Goal: Task Accomplishment & Management: Manage account settings

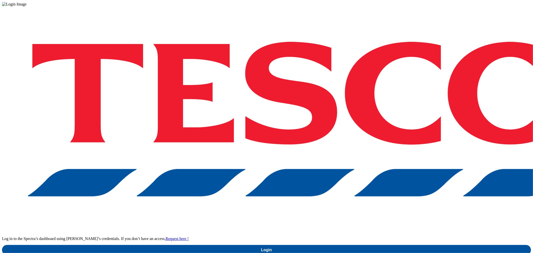
click at [395, 138] on div "Log in to the Spectra’s dashboard using Tesco’s credentials. If you don’t have …" at bounding box center [266, 131] width 529 height 249
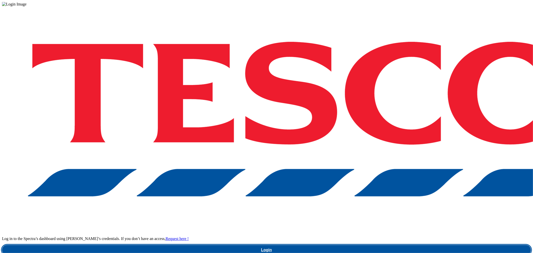
drag, startPoint x: 394, startPoint y: 144, endPoint x: 246, endPoint y: 13, distance: 197.0
click at [393, 245] on link "Login" at bounding box center [266, 250] width 529 height 10
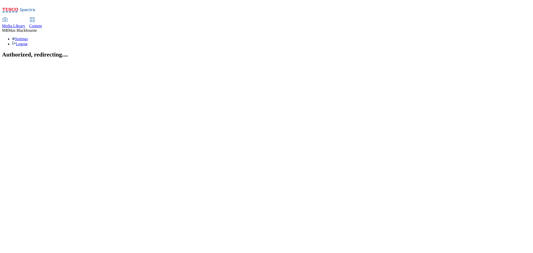
click at [42, 24] on span "Content" at bounding box center [35, 26] width 13 height 4
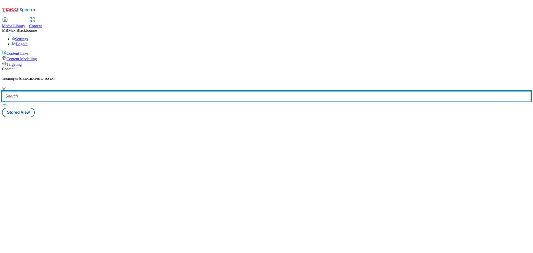
click at [123, 91] on input "text" at bounding box center [266, 96] width 529 height 10
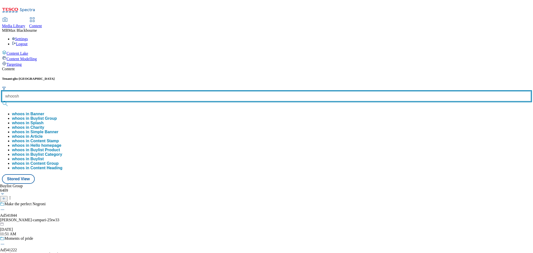
type input "whoosh"
click at [2, 101] on button "submit" at bounding box center [5, 103] width 7 height 5
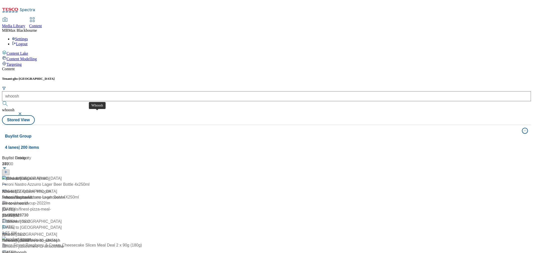
click at [17, 189] on div "Whoosh" at bounding box center [9, 192] width 15 height 6
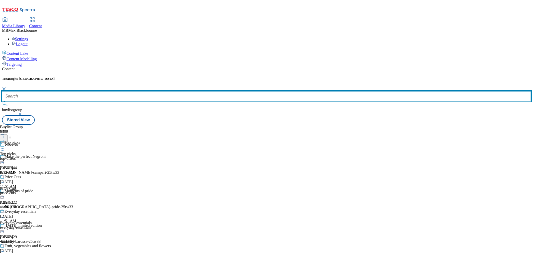
click at [120, 91] on input "text" at bounding box center [266, 96] width 529 height 10
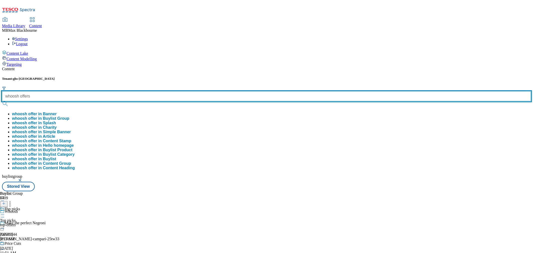
type input "whoosh offers"
click at [2, 101] on button "submit" at bounding box center [5, 103] width 7 height 5
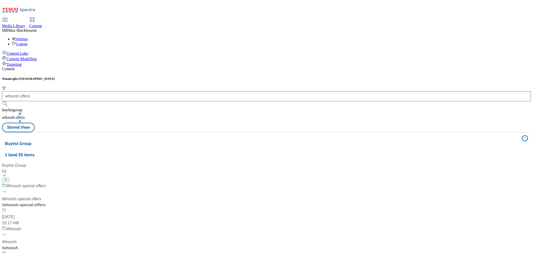
click at [168, 67] on div "Content" at bounding box center [266, 69] width 529 height 5
click at [46, 183] on div "Whoosh special offers" at bounding box center [26, 186] width 39 height 6
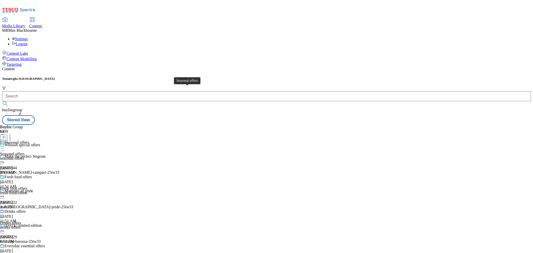
click at [29, 140] on div "Seasonal offers" at bounding box center [17, 142] width 25 height 5
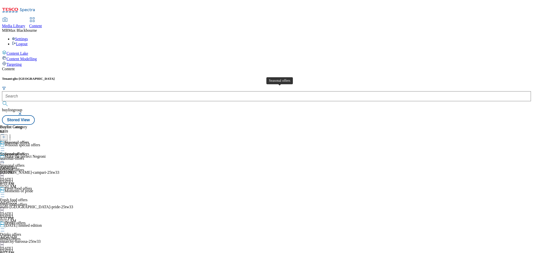
click at [25, 152] on span "Seasonal offers" at bounding box center [12, 154] width 25 height 5
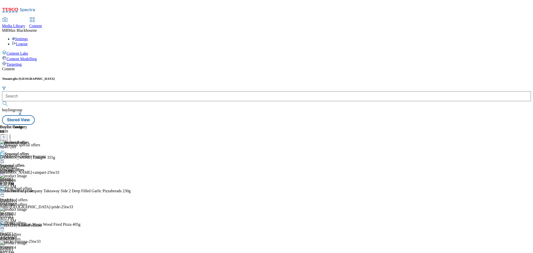
click at [85, 202] on div "fresh-food-offers" at bounding box center [42, 204] width 85 height 5
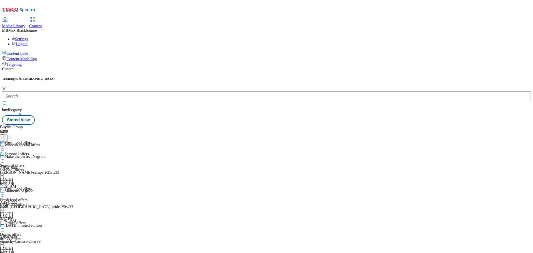
click at [85, 168] on div "seasonal-offers" at bounding box center [42, 170] width 85 height 5
click at [29, 154] on div "Seasonal offers Seasonal offers seasonal-offers [DATE] 1:20 PM" at bounding box center [14, 157] width 29 height 35
click at [29, 156] on div "seasonal-offers" at bounding box center [14, 158] width 29 height 5
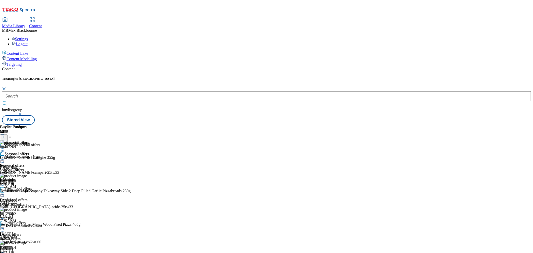
click at [29, 158] on div "Seasonal offers Seasonal offers seasonal-offers [DATE] 1:20 PM" at bounding box center [14, 169] width 29 height 35
click at [4, 160] on circle at bounding box center [4, 160] width 1 height 1
click at [32, 197] on span "Un-preview" at bounding box center [24, 199] width 17 height 4
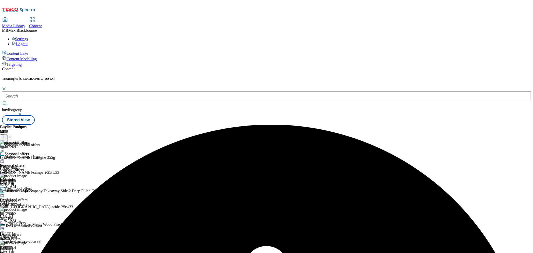
click at [5, 157] on icon at bounding box center [2, 159] width 5 height 5
click at [460, 125] on div "Buylist Group 6409 Whoosh special offers Make the perfect Negroni Ad541844 [PER…" at bounding box center [266, 125] width 529 height 0
click at [13, 134] on icon at bounding box center [10, 136] width 5 height 5
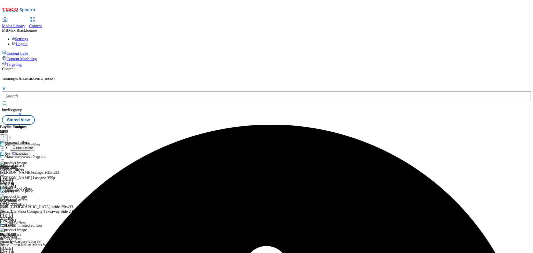
click at [33, 146] on span "Bulk Delete" at bounding box center [24, 148] width 17 height 4
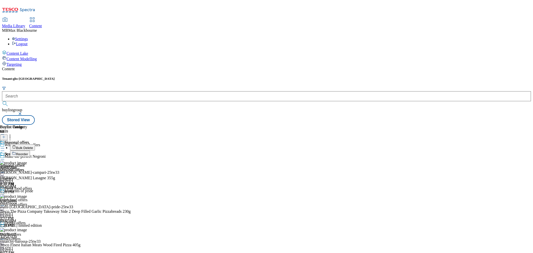
click at [448, 125] on div "Buylist Group 6409 Whoosh special offers Make the perfect Negroni Ad541844 [PER…" at bounding box center [266, 125] width 529 height 0
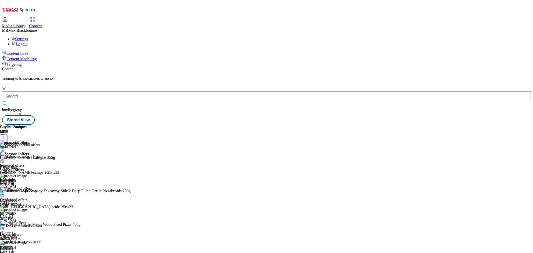
scroll to position [194, 0]
click at [13, 134] on icon at bounding box center [10, 136] width 5 height 5
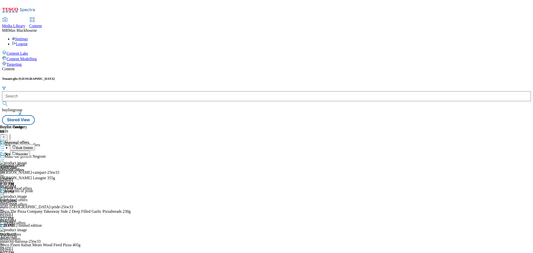
click at [33, 146] on span "Bulk Delete" at bounding box center [24, 148] width 17 height 4
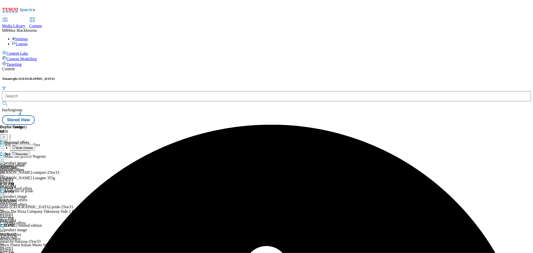
click at [33, 146] on span "Bulk Delete" at bounding box center [24, 148] width 17 height 4
click at [471, 125] on div "Buylist Group 6409 Whoosh special offers Make the perfect Negroni Ad541844 [PER…" at bounding box center [266, 125] width 529 height 0
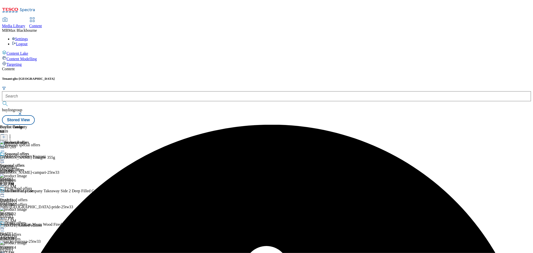
click at [5, 157] on icon at bounding box center [2, 159] width 5 height 5
click at [32, 197] on span "Un-preview" at bounding box center [24, 199] width 17 height 4
click at [13, 134] on icon at bounding box center [10, 136] width 5 height 5
click at [5, 157] on icon at bounding box center [2, 159] width 5 height 5
click at [27, 209] on span "Publish" at bounding box center [21, 211] width 11 height 4
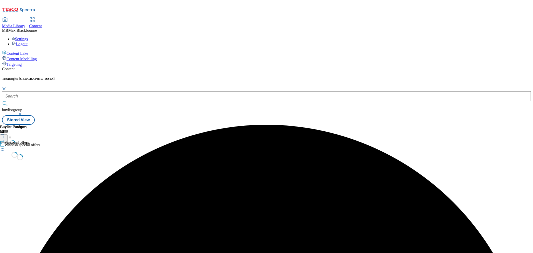
scroll to position [0, 0]
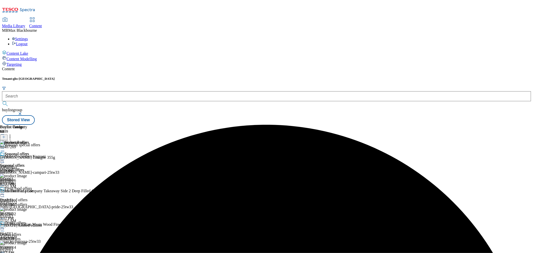
click at [5, 157] on icon at bounding box center [2, 159] width 5 height 5
click at [32, 215] on span "Un-publish" at bounding box center [24, 217] width 16 height 4
click at [3, 160] on circle at bounding box center [2, 160] width 1 height 1
click at [34, 196] on button "Un-preview" at bounding box center [22, 199] width 24 height 6
click at [13, 134] on icon at bounding box center [10, 136] width 5 height 5
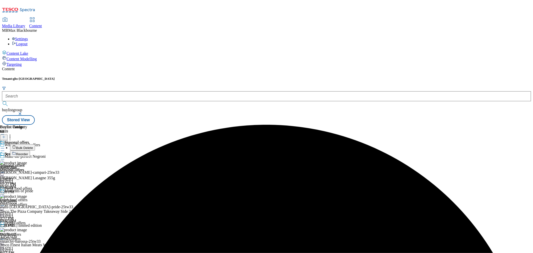
click at [35, 144] on button "Bulk Delete" at bounding box center [22, 147] width 25 height 6
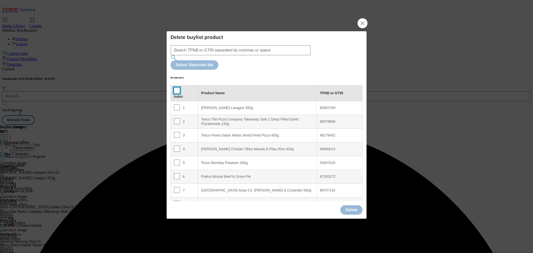
click at [177, 88] on input "Modal" at bounding box center [177, 91] width 6 height 6
checkbox input "true"
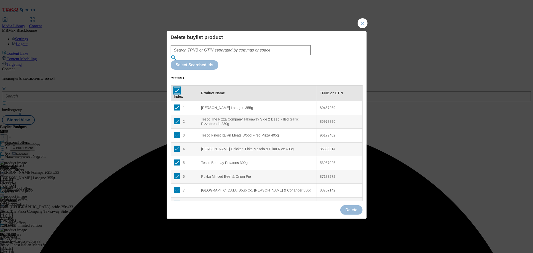
checkbox input "true"
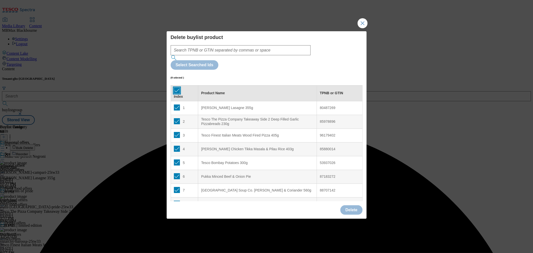
checkbox input "true"
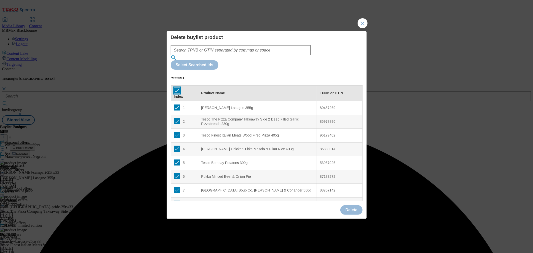
checkbox input "true"
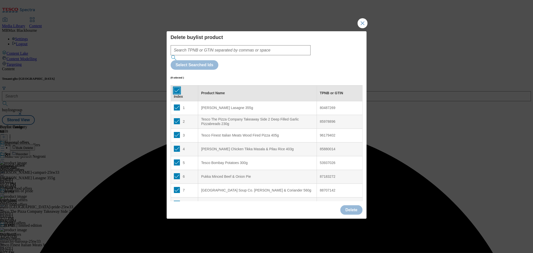
checkbox input "true"
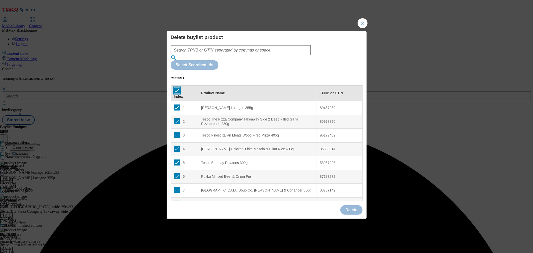
checkbox input "true"
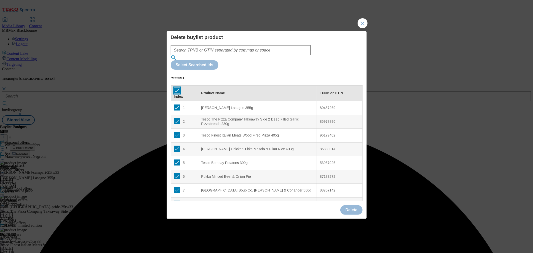
checkbox input "true"
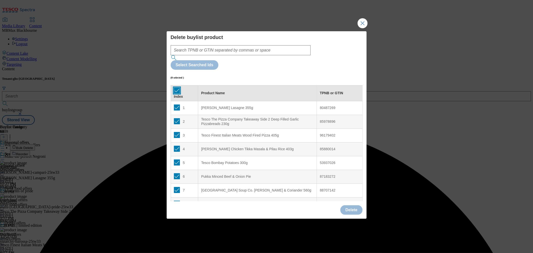
checkbox input "true"
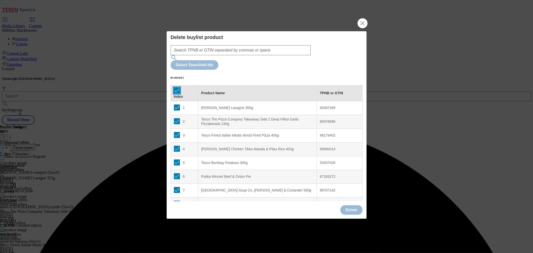
checkbox input "true"
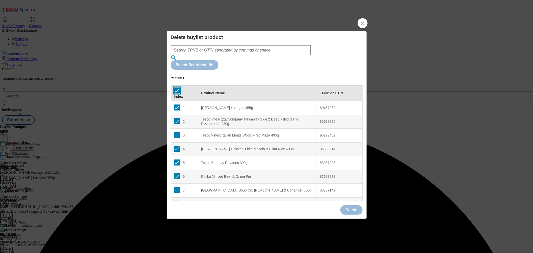
checkbox input "true"
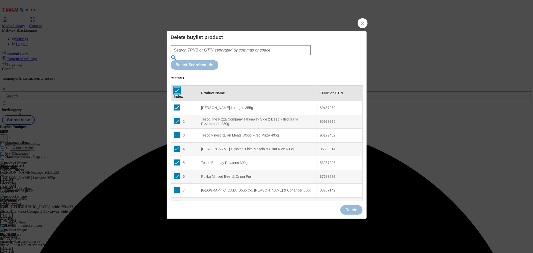
checkbox input "true"
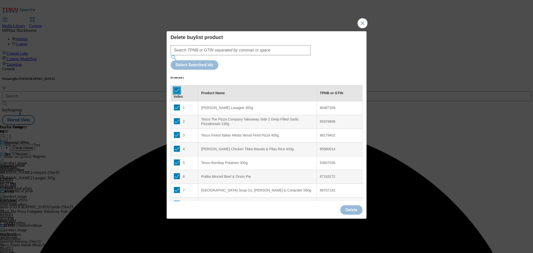
checkbox input "true"
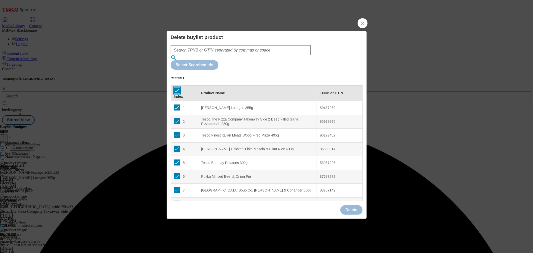
checkbox input "true"
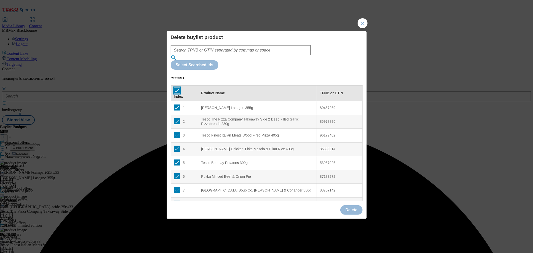
checkbox input "true"
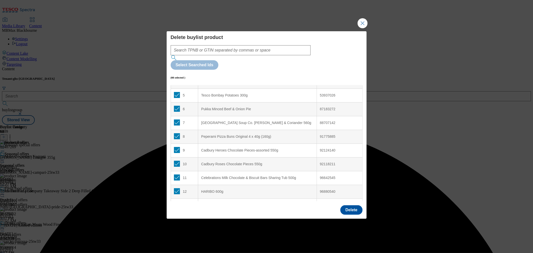
scroll to position [167, 0]
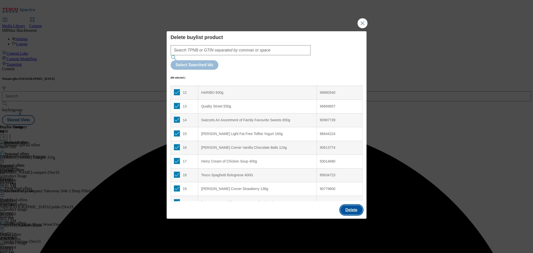
click at [348, 205] on button "Delete" at bounding box center [352, 210] width 22 height 10
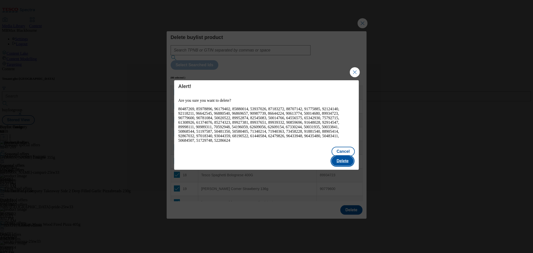
click at [342, 156] on button "Delete" at bounding box center [343, 161] width 22 height 10
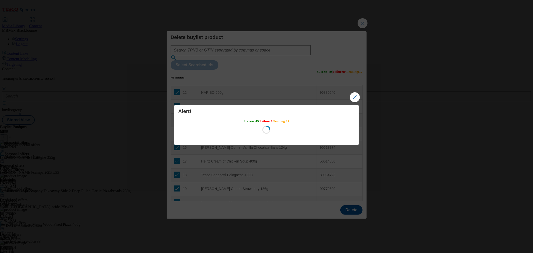
click at [312, 137] on div "Alert! Success : 49 | Failure : 0 | Pending : 17 Loading" at bounding box center [266, 121] width 185 height 33
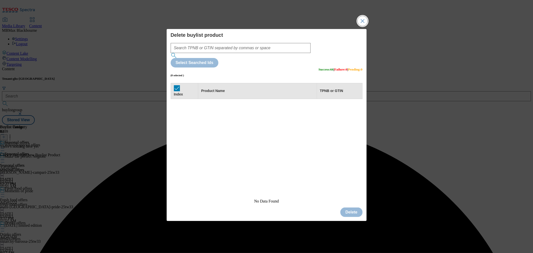
click at [367, 26] on button "Close Modal" at bounding box center [363, 21] width 10 height 10
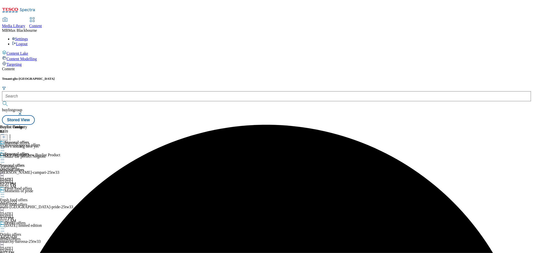
click at [6, 135] on icon at bounding box center [4, 137] width 4 height 4
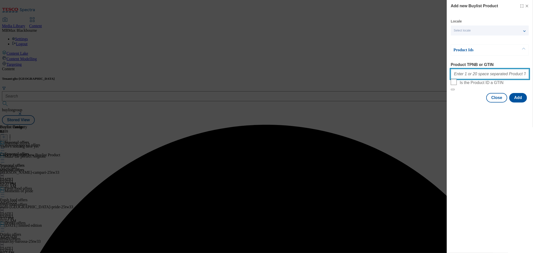
click at [483, 73] on input "Product TPNB or GTIN" at bounding box center [490, 74] width 78 height 10
paste input "80487269 85978896 96179402 85880014 53937026 87183272 88707142 91775885 9212414…"
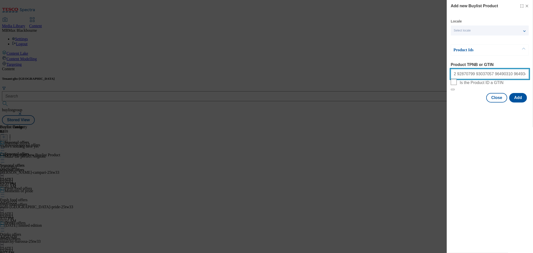
type input "80487269 85978896 96179402 85880014 53937026 87183272 88707142 91775885 9212414…"
click at [476, 141] on div "Add new Buylist Product Locale Select locale English Welsh Product Ids Product …" at bounding box center [490, 126] width 86 height 253
click at [524, 103] on button "Add" at bounding box center [519, 98] width 18 height 10
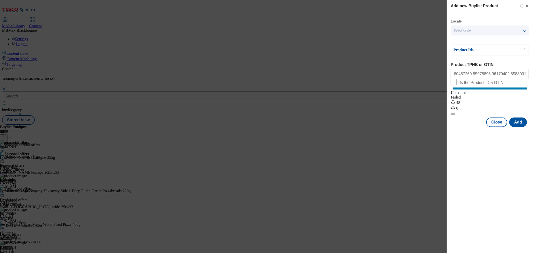
click at [528, 7] on line "Modal" at bounding box center [527, 6] width 2 height 2
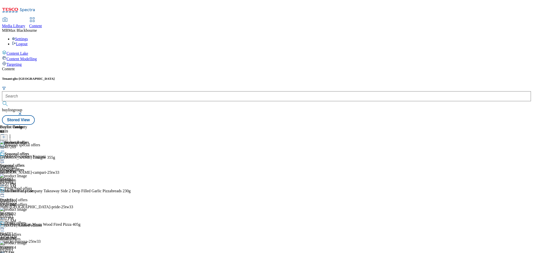
click at [3, 160] on circle at bounding box center [2, 160] width 1 height 1
click at [27, 192] on span "Preview" at bounding box center [22, 194] width 12 height 4
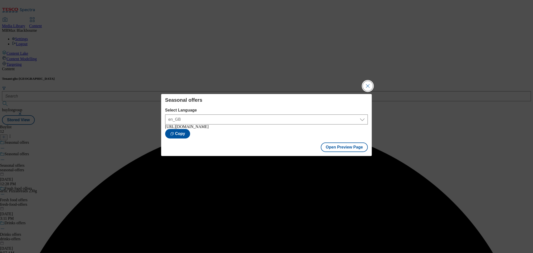
click at [364, 87] on button "Close Modal" at bounding box center [368, 86] width 10 height 10
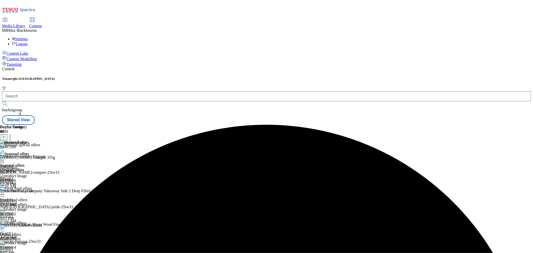
click at [5, 157] on icon at bounding box center [2, 159] width 5 height 5
click at [23, 167] on button "Edit" at bounding box center [16, 170] width 13 height 6
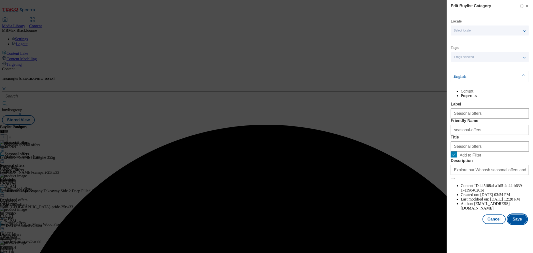
click at [523, 224] on button "Save" at bounding box center [517, 220] width 19 height 10
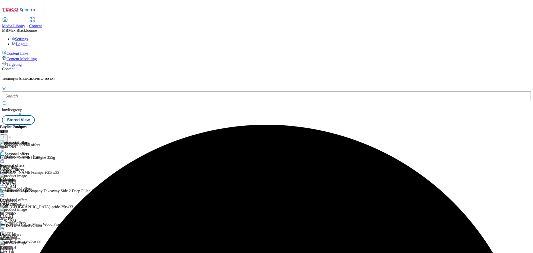
click at [5, 157] on icon at bounding box center [2, 159] width 5 height 5
click at [27, 192] on span "Preview" at bounding box center [22, 194] width 12 height 4
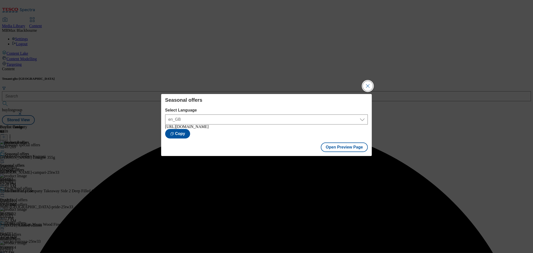
drag, startPoint x: 360, startPoint y: 85, endPoint x: 363, endPoint y: 85, distance: 3.8
click at [362, 85] on div "Seasonal offers Select Language en_GB en_GB [URL][DOMAIN_NAME] Copy Open Previe…" at bounding box center [266, 126] width 533 height 253
click at [363, 85] on button "Close Modal" at bounding box center [368, 86] width 10 height 10
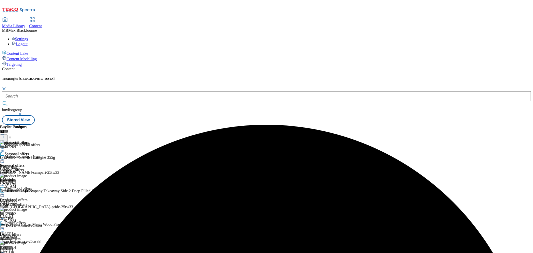
click at [5, 157] on icon at bounding box center [2, 159] width 5 height 5
click at [27, 209] on span "Publish" at bounding box center [21, 211] width 11 height 4
click at [5, 157] on icon at bounding box center [2, 159] width 5 height 5
click at [44, 159] on div "Seasonal offers Edit Copy Move Reporting Preview Un-preview Open Preview Url Pu…" at bounding box center [22, 202] width 44 height 100
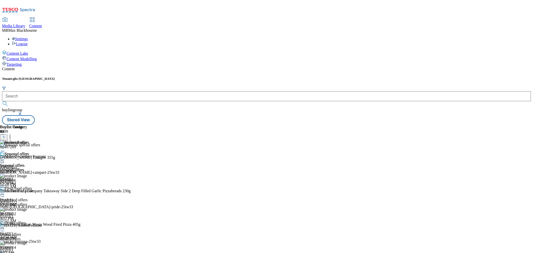
scroll to position [56, 0]
click at [45, 253] on div "Everyday essential offers" at bounding box center [25, 257] width 40 height 5
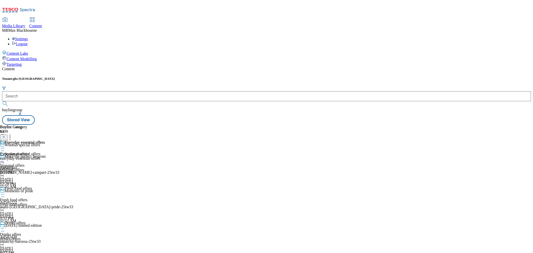
click at [45, 156] on div "everyday-essential-offers" at bounding box center [22, 158] width 45 height 5
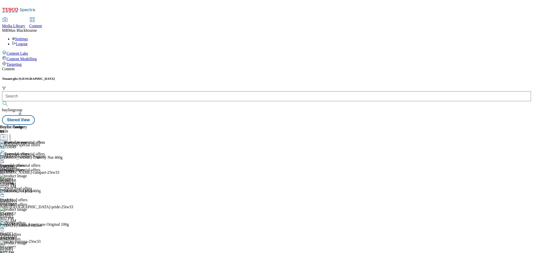
click at [5, 157] on icon at bounding box center [2, 159] width 5 height 5
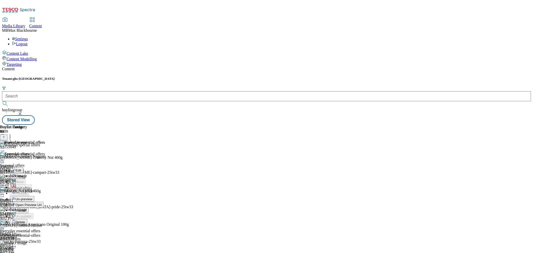
click at [29, 208] on button "Publish" at bounding box center [19, 211] width 19 height 6
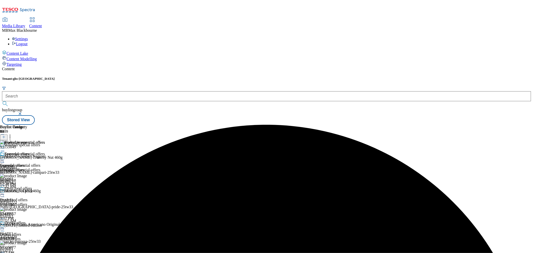
click at [5, 157] on icon at bounding box center [2, 159] width 5 height 5
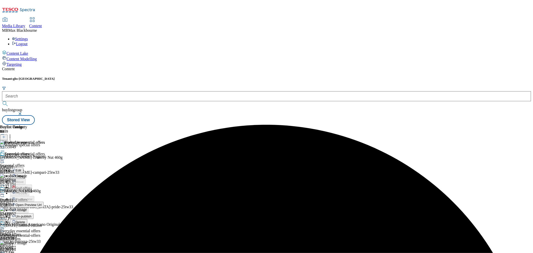
click at [34, 213] on button "Un-publish" at bounding box center [22, 216] width 24 height 6
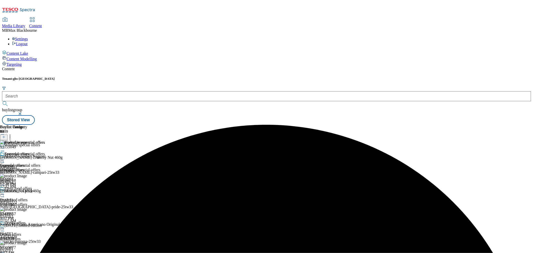
click at [5, 157] on icon at bounding box center [2, 159] width 5 height 5
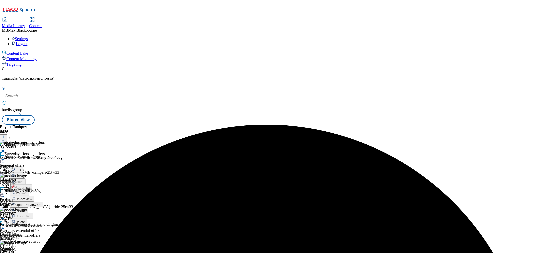
click at [32, 197] on span "Un-preview" at bounding box center [24, 199] width 17 height 4
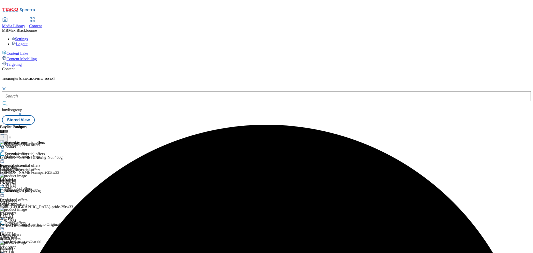
click at [13, 134] on icon at bounding box center [10, 136] width 5 height 5
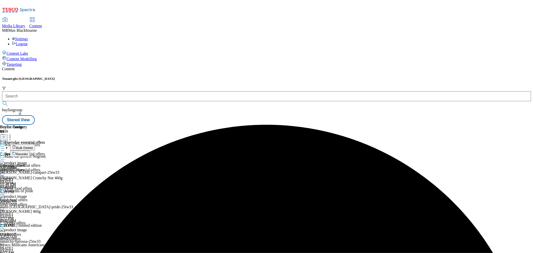
click at [35, 144] on button "Bulk Delete" at bounding box center [22, 147] width 25 height 6
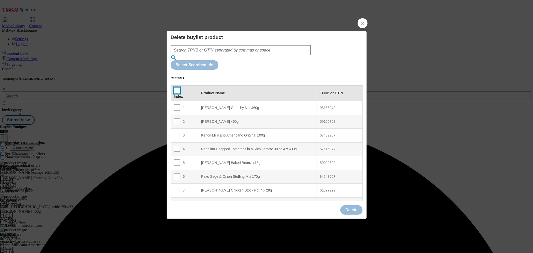
click at [176, 88] on input "Modal" at bounding box center [177, 91] width 6 height 6
checkbox input "true"
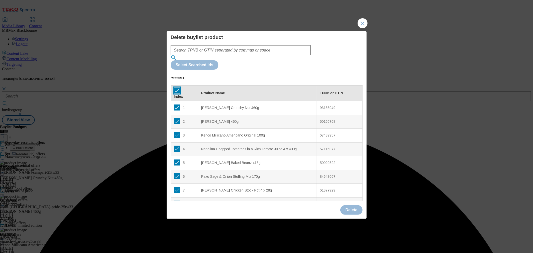
checkbox input "true"
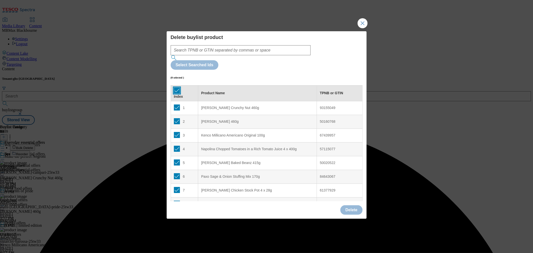
checkbox input "true"
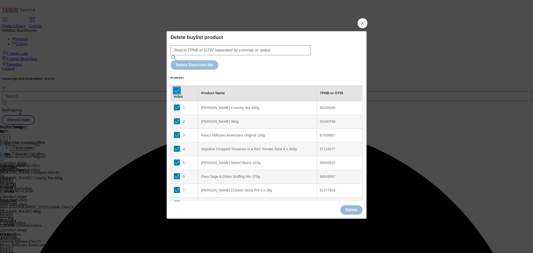
checkbox input "true"
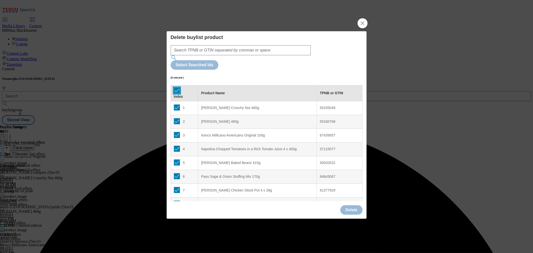
checkbox input "true"
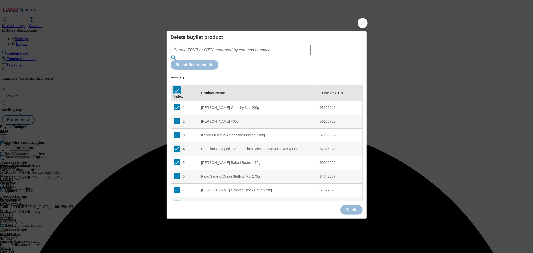
checkbox input "true"
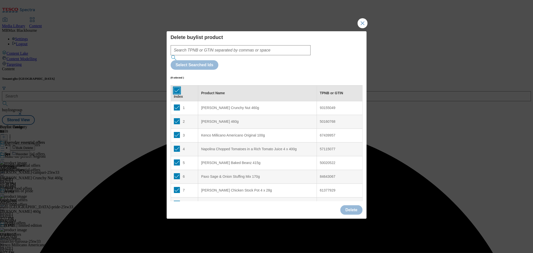
checkbox input "true"
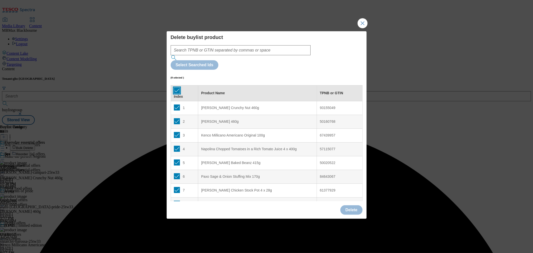
checkbox input "true"
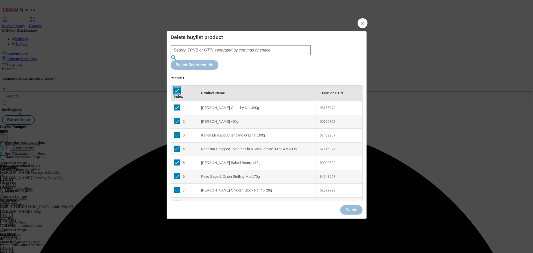
checkbox input "true"
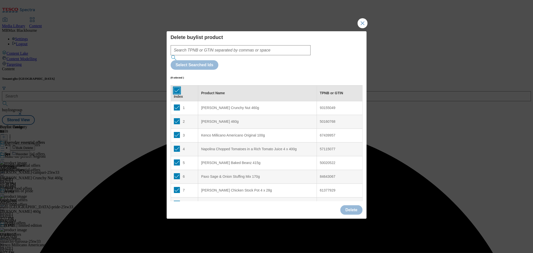
checkbox input "true"
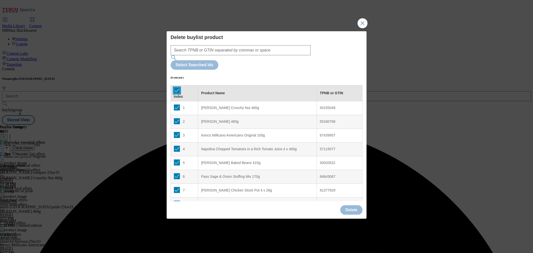
checkbox input "true"
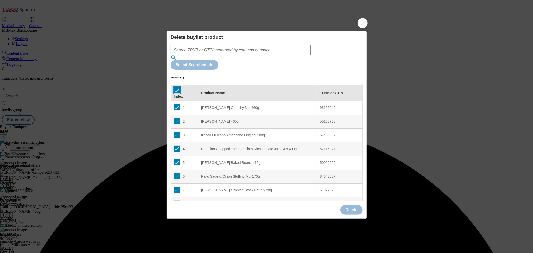
checkbox input "true"
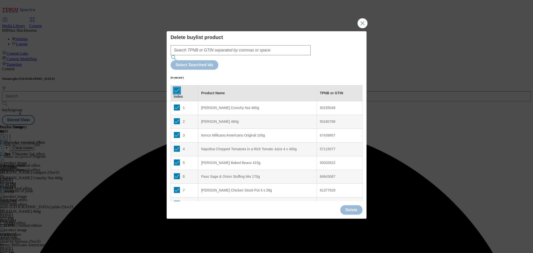
checkbox input "true"
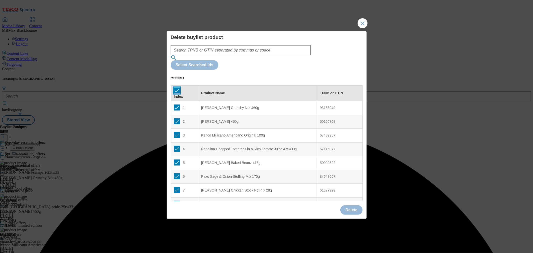
checkbox input "true"
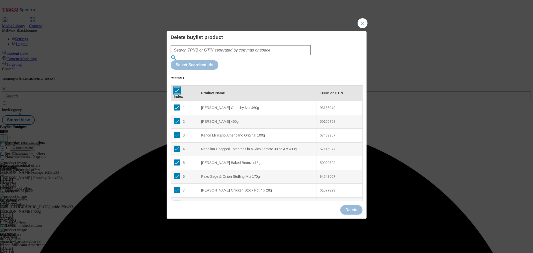
checkbox input "true"
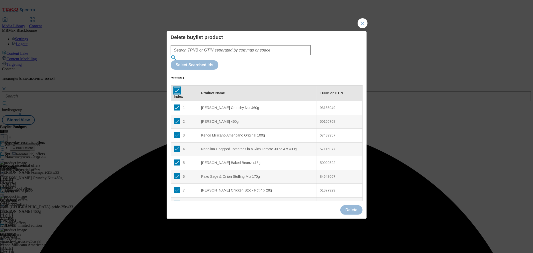
checkbox input "true"
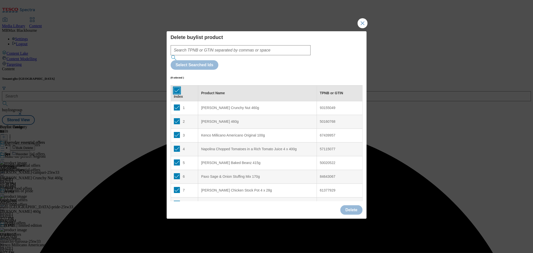
checkbox input "true"
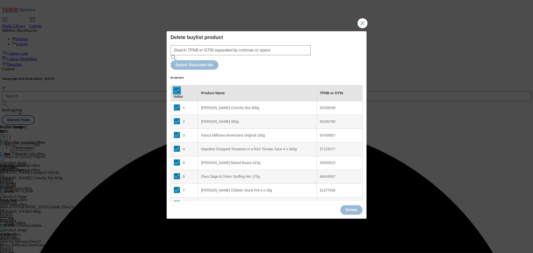
checkbox input "true"
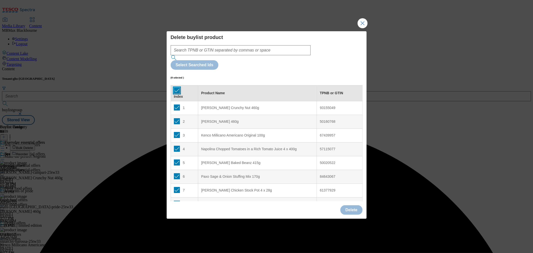
checkbox input "true"
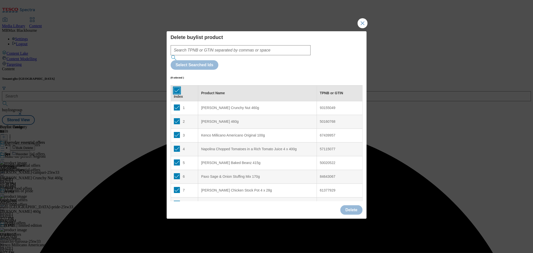
checkbox input "true"
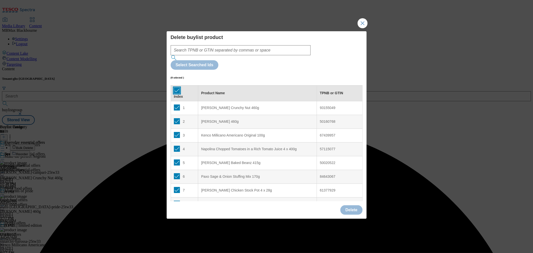
checkbox input "true"
click at [349, 205] on button "Delete" at bounding box center [352, 210] width 22 height 10
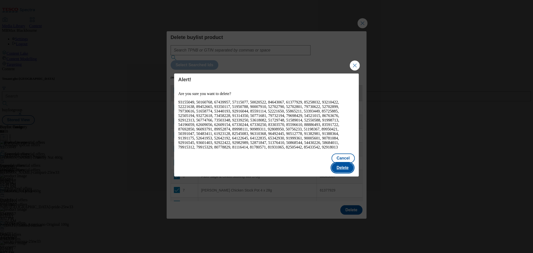
click at [343, 167] on button "Delete" at bounding box center [343, 168] width 22 height 10
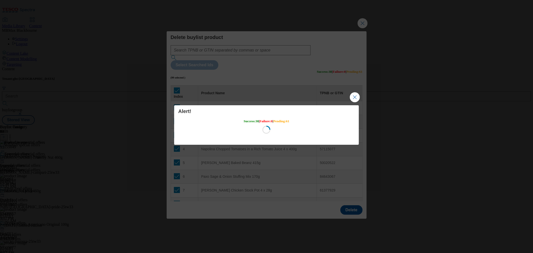
click at [272, 127] on div "Loading" at bounding box center [266, 131] width 177 height 11
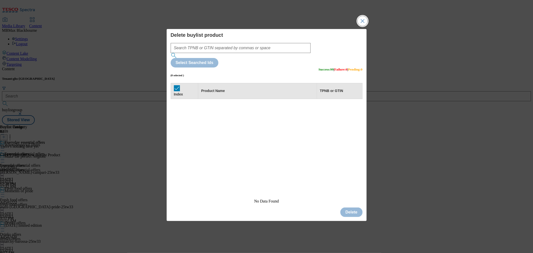
click at [363, 26] on button "Close Modal" at bounding box center [363, 21] width 10 height 10
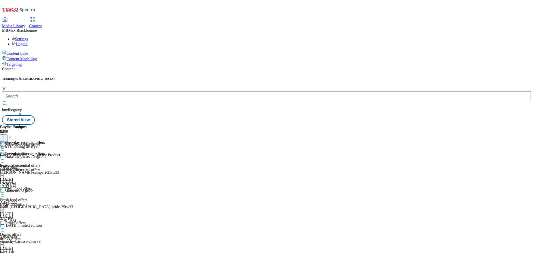
click at [6, 135] on icon at bounding box center [4, 137] width 4 height 4
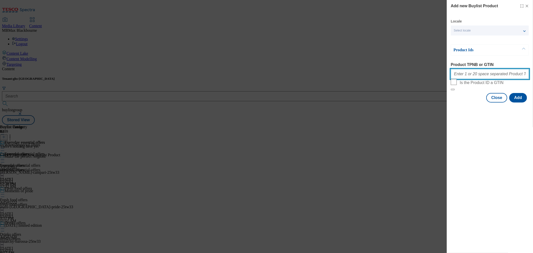
click at [459, 78] on input "Product TPNB or GTIN" at bounding box center [490, 74] width 78 height 10
paste input "93155049 50160768 67439957 57115077 50020522 84643067 61377929 85258032 5075623…"
type input "93155049 50160768 67439957 57115077 50020522 84643067 61377929 85258032 5075623…"
click at [515, 103] on button "Add" at bounding box center [519, 98] width 18 height 10
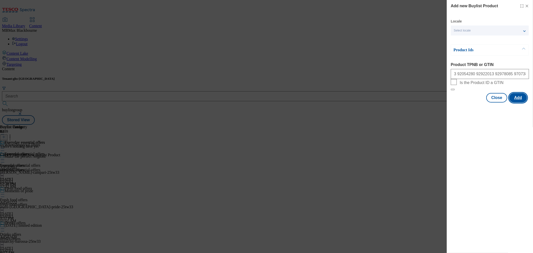
scroll to position [0, 0]
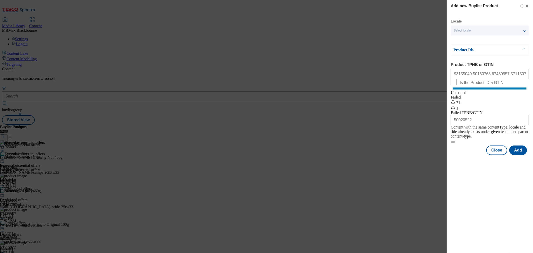
click at [529, 7] on icon "Modal" at bounding box center [527, 6] width 4 height 4
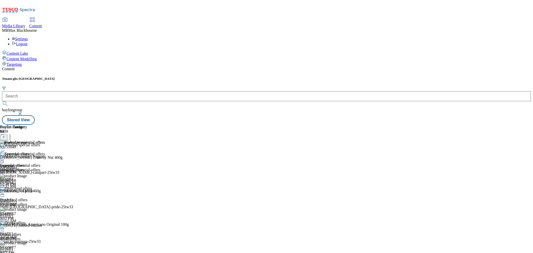
click at [5, 157] on icon at bounding box center [2, 159] width 5 height 5
click at [23, 167] on button "Edit" at bounding box center [16, 170] width 13 height 6
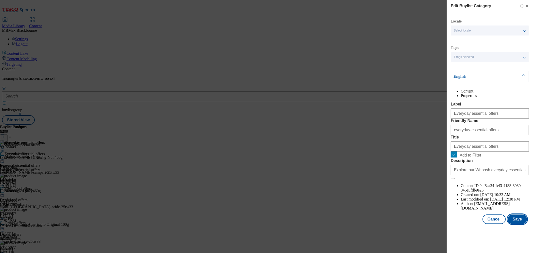
click at [510, 224] on button "Save" at bounding box center [517, 220] width 19 height 10
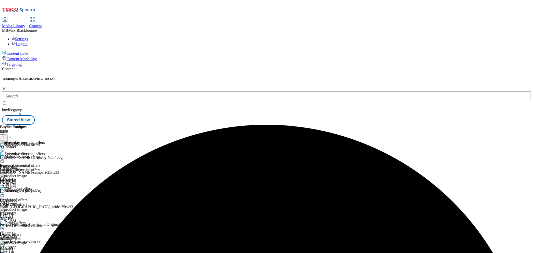
click at [5, 157] on icon at bounding box center [2, 159] width 5 height 5
click at [29, 190] on button "Preview" at bounding box center [19, 193] width 19 height 6
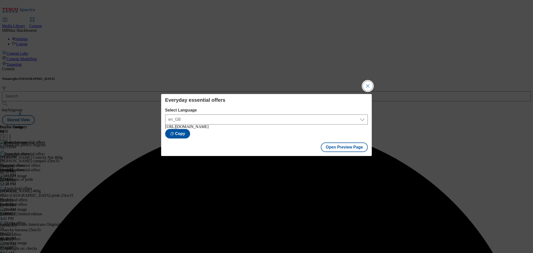
click at [369, 88] on button "Close Modal" at bounding box center [368, 86] width 10 height 10
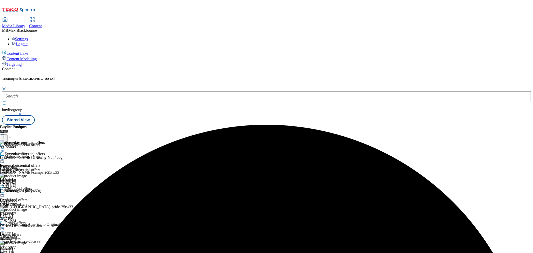
click at [5, 157] on icon at bounding box center [2, 159] width 5 height 5
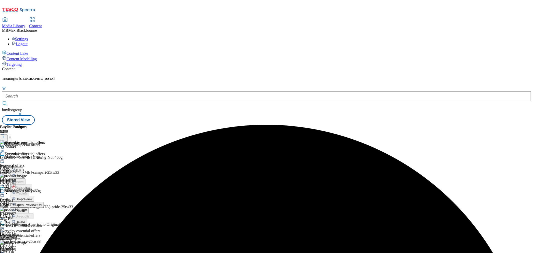
click at [29, 208] on button "Publish" at bounding box center [19, 211] width 19 height 6
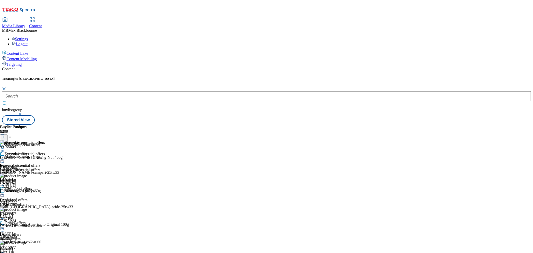
scroll to position [194, 0]
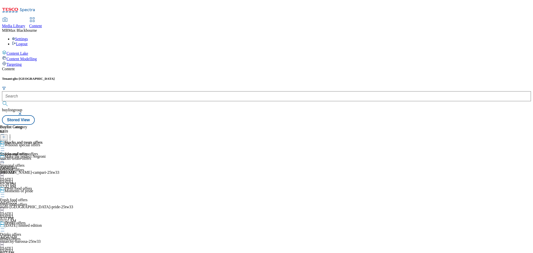
click at [5, 146] on icon at bounding box center [2, 148] width 5 height 5
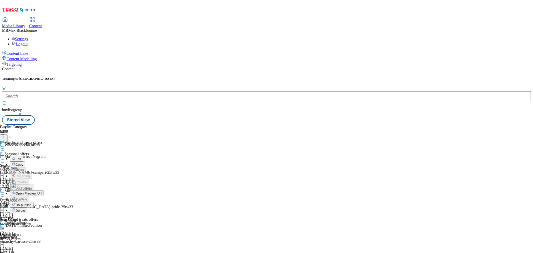
click at [32, 203] on span "Un-publish" at bounding box center [24, 205] width 16 height 4
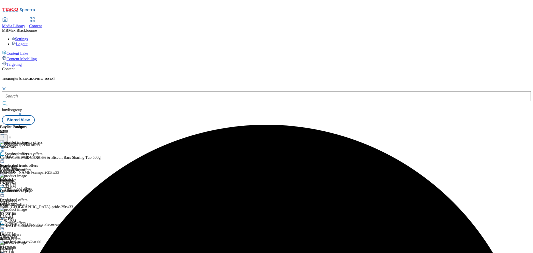
click at [43, 152] on div "Snacks and treats offers Snacks and treats offers snacks-treats-offers [DATE] 1…" at bounding box center [21, 169] width 43 height 35
click at [2, 160] on circle at bounding box center [1, 160] width 1 height 1
click at [32, 197] on span "Un-preview" at bounding box center [24, 199] width 17 height 4
click at [13, 134] on icon at bounding box center [10, 136] width 5 height 5
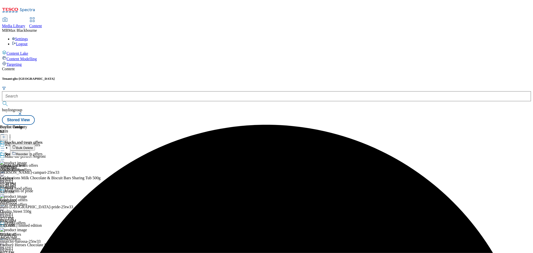
click at [35, 144] on button "Bulk Delete" at bounding box center [22, 147] width 25 height 6
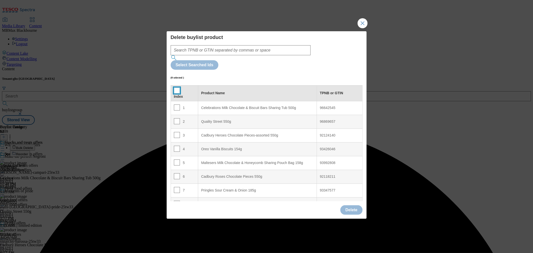
click at [177, 88] on input "Modal" at bounding box center [177, 91] width 6 height 6
checkbox input "true"
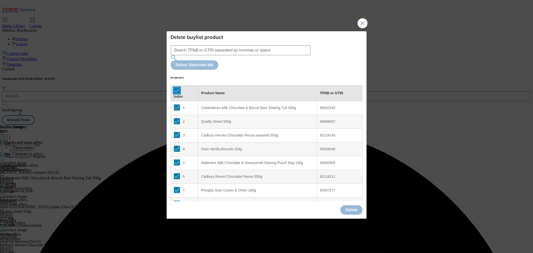
checkbox input "true"
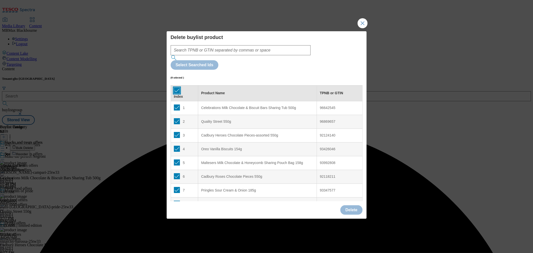
checkbox input "true"
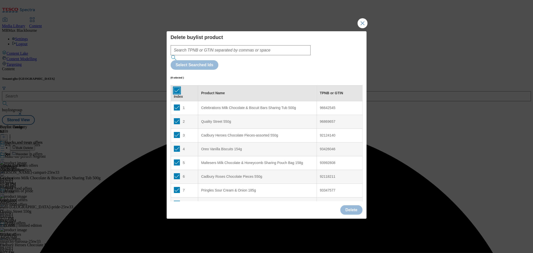
checkbox input "true"
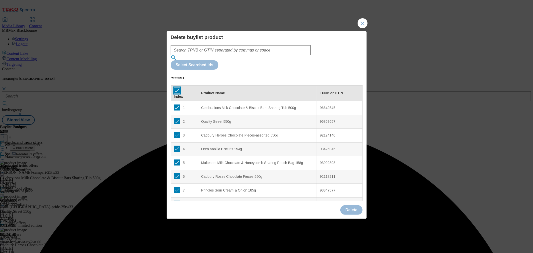
checkbox input "true"
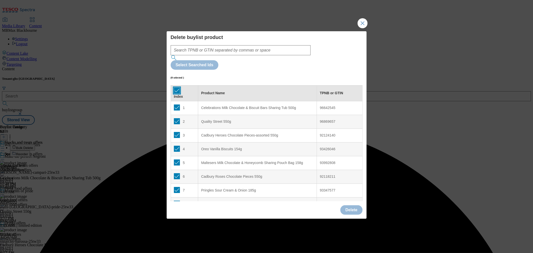
checkbox input "true"
click at [354, 205] on button "Delete" at bounding box center [352, 210] width 22 height 10
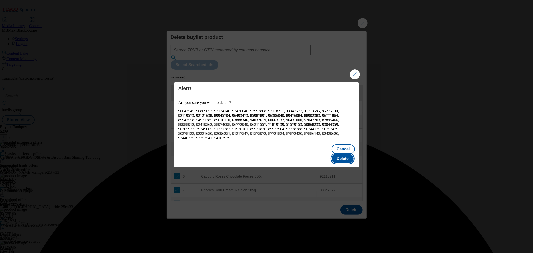
click at [343, 158] on button "Delete" at bounding box center [343, 159] width 22 height 10
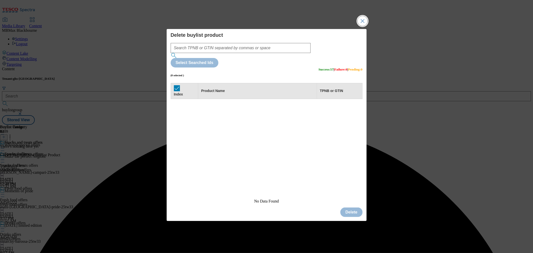
click at [363, 26] on button "Close Modal" at bounding box center [363, 21] width 10 height 10
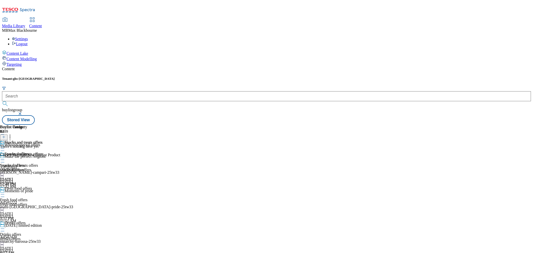
click at [5, 137] on line at bounding box center [4, 137] width 3 height 0
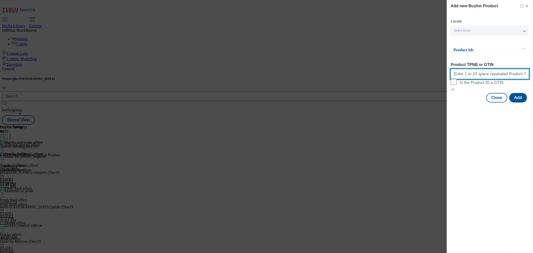
click at [475, 78] on input "Product TPNB or GTIN" at bounding box center [490, 74] width 78 height 10
click at [497, 175] on div "Add new Buylist Product Locale Select locale English Welsh Product Ids Product …" at bounding box center [490, 126] width 86 height 253
click at [497, 77] on input "Product TPNB or GTIN" at bounding box center [490, 74] width 78 height 10
paste input "92124140 96312366 93347577 96778494 96439366 96305922 85993105 92118211 8339134…"
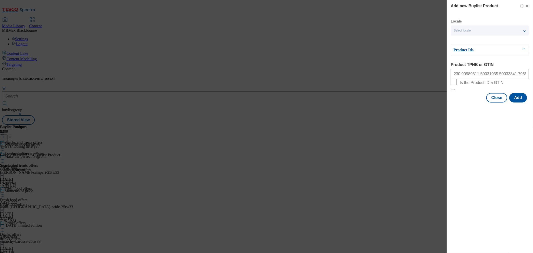
click at [500, 164] on div "Add new Buylist Product Locale Select locale English Welsh Product Ids Product …" at bounding box center [490, 126] width 86 height 253
click at [520, 103] on button "Add" at bounding box center [519, 98] width 18 height 10
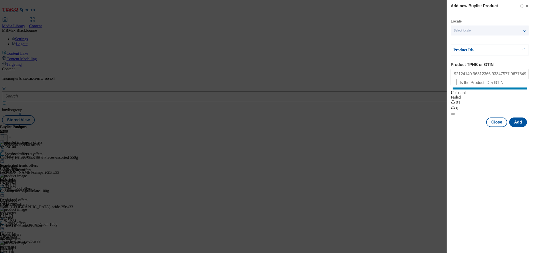
click at [529, 6] on icon "Modal" at bounding box center [527, 6] width 4 height 4
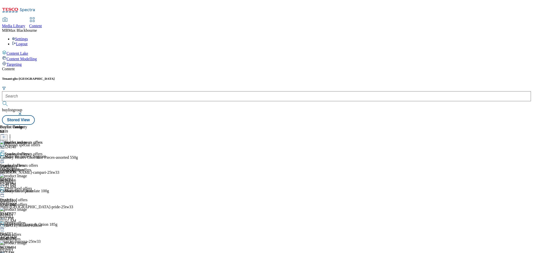
click at [5, 157] on icon at bounding box center [2, 159] width 5 height 5
click at [23, 167] on button "Edit" at bounding box center [16, 170] width 13 height 6
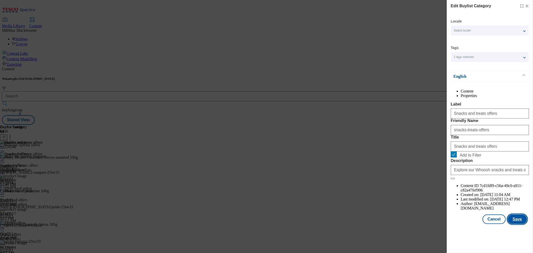
drag, startPoint x: 513, startPoint y: 228, endPoint x: 515, endPoint y: 231, distance: 3.2
click at [514, 224] on button "Save" at bounding box center [517, 220] width 19 height 10
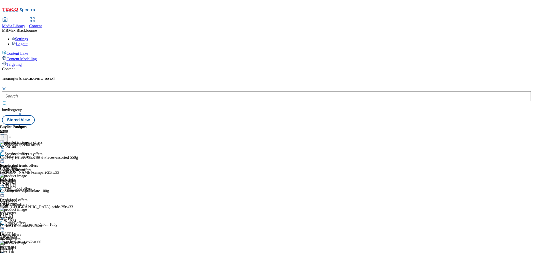
click at [5, 157] on icon at bounding box center [2, 159] width 5 height 5
click at [29, 190] on button "Preview" at bounding box center [19, 193] width 19 height 6
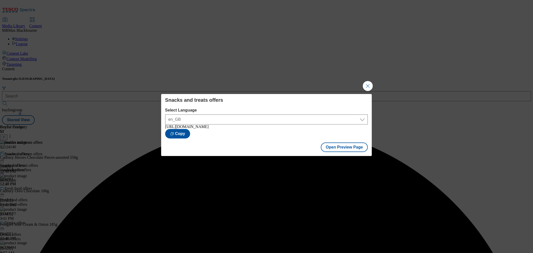
click at [360, 83] on div "Snacks and treats offers Select Language en_GB en_GB [URL][DOMAIN_NAME] Copy Op…" at bounding box center [266, 126] width 533 height 253
click at [365, 83] on button "Close Modal" at bounding box center [368, 86] width 10 height 10
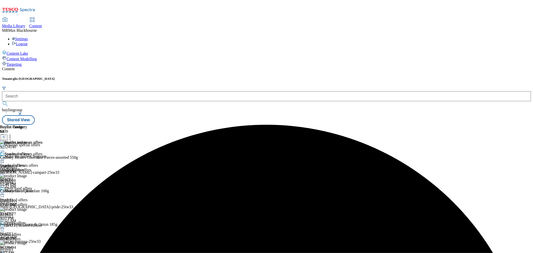
click at [5, 157] on icon at bounding box center [2, 159] width 5 height 5
click at [29, 208] on button "Publish" at bounding box center [19, 211] width 19 height 6
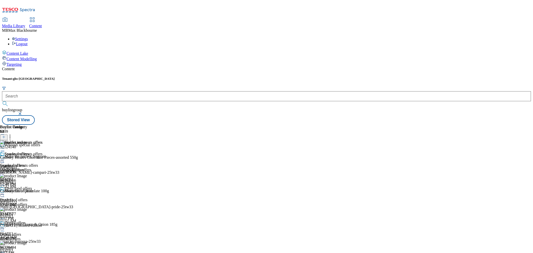
click at [128, 86] on form at bounding box center [266, 97] width 529 height 22
click at [127, 86] on form at bounding box center [266, 97] width 529 height 22
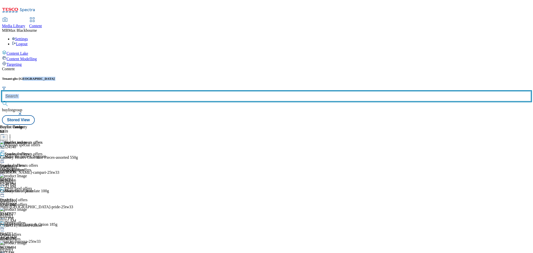
click at [128, 91] on input "text" at bounding box center [266, 96] width 529 height 10
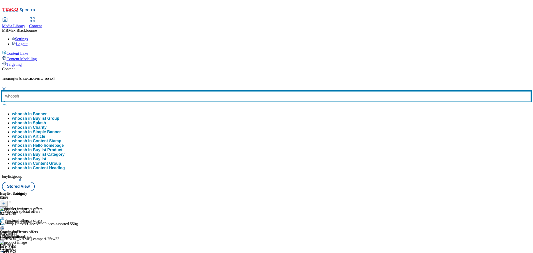
click at [2, 101] on button "submit" at bounding box center [5, 103] width 7 height 5
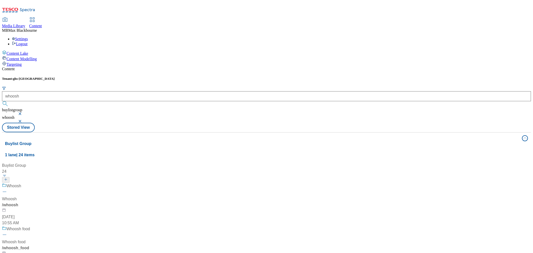
click at [240, 67] on div "Content Tenant: ghs-uk whoosh buylistgroup whoosh Stored View Buylist Group 1 l…" at bounding box center [266, 209] width 529 height 284
click at [21, 183] on div "Whoosh" at bounding box center [14, 186] width 15 height 6
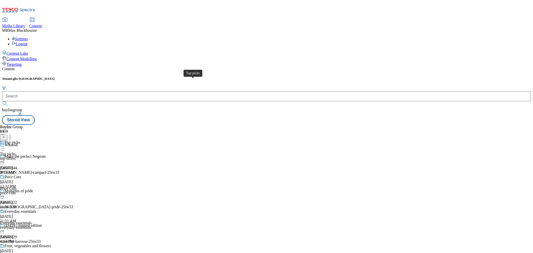
click at [20, 140] on div "Top picks" at bounding box center [13, 142] width 16 height 5
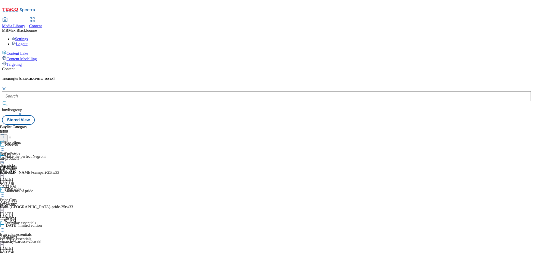
click at [27, 140] on div "Top offers Top offers all-products [DATE] 9:16 AM" at bounding box center [13, 157] width 27 height 35
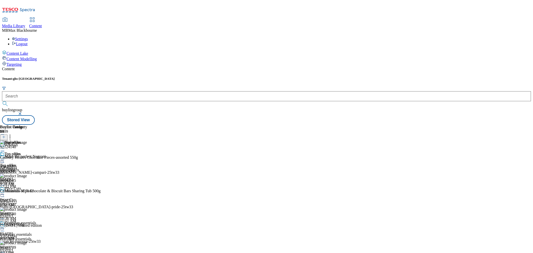
click at [5, 157] on icon at bounding box center [2, 159] width 5 height 5
click at [32, 215] on span "Un-publish" at bounding box center [24, 217] width 16 height 4
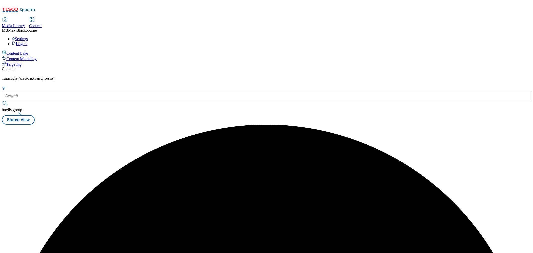
click at [327, 125] on div at bounding box center [266, 125] width 529 height 0
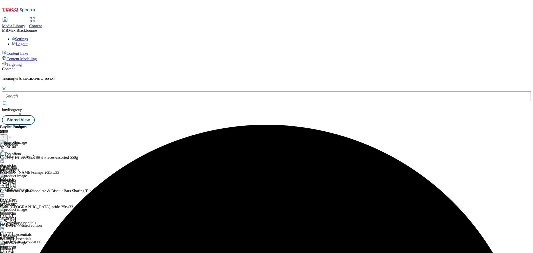
click at [5, 157] on icon at bounding box center [2, 159] width 5 height 5
click at [32, 197] on span "Un-preview" at bounding box center [24, 199] width 17 height 4
click at [13, 134] on icon at bounding box center [10, 136] width 5 height 5
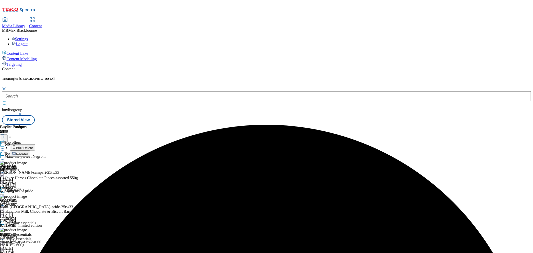
click at [35, 144] on button "Bulk Delete" at bounding box center [22, 147] width 25 height 6
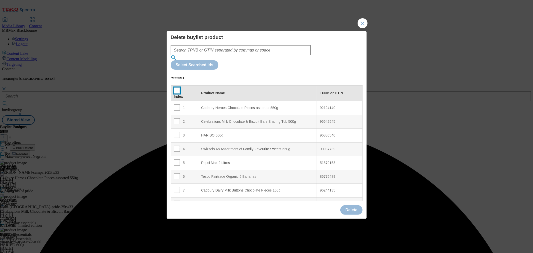
click at [176, 88] on input "Modal" at bounding box center [177, 91] width 6 height 6
click at [356, 205] on button "Delete" at bounding box center [352, 210] width 22 height 10
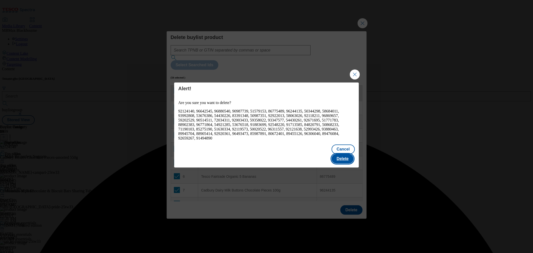
click at [340, 157] on button "Delete" at bounding box center [343, 159] width 22 height 10
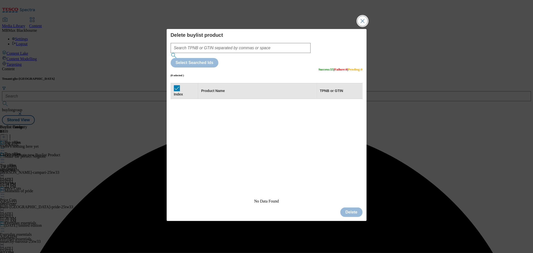
click at [363, 26] on button "Close Modal" at bounding box center [363, 21] width 10 height 10
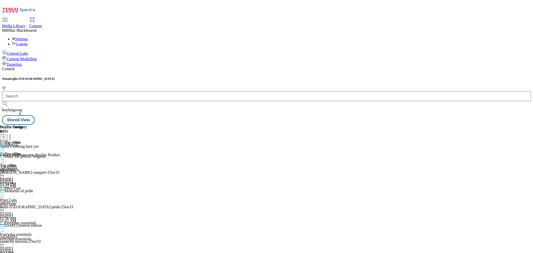
click at [8, 135] on button at bounding box center [4, 138] width 8 height 6
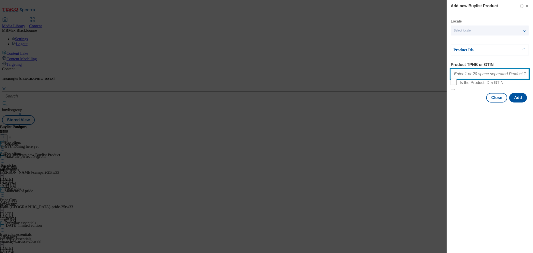
click at [474, 79] on input "Product TPNB or GTIN" at bounding box center [490, 74] width 78 height 10
paste input "92124140 96312366 50160768 67439957 80487269 85978896 96179402 92118378 9098931…"
drag, startPoint x: 491, startPoint y: 179, endPoint x: 502, endPoint y: 161, distance: 20.9
click at [491, 179] on div "Add new Buylist Product Locale Select locale English Welsh Product Ids Product …" at bounding box center [490, 126] width 86 height 253
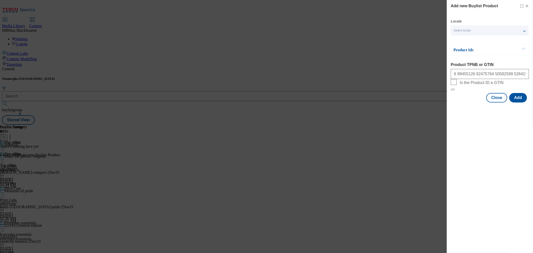
scroll to position [0, 0]
click at [519, 103] on button "Add" at bounding box center [519, 98] width 18 height 10
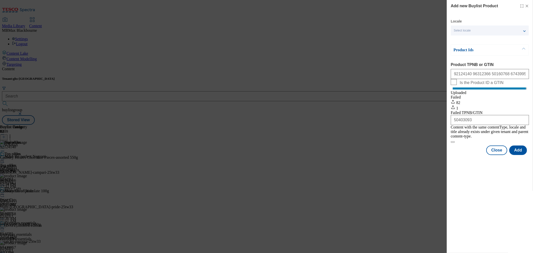
click at [528, 7] on icon "Modal" at bounding box center [527, 6] width 4 height 4
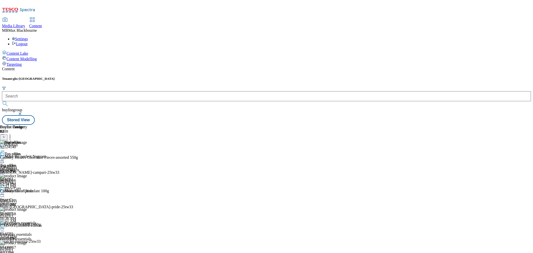
click at [5, 157] on icon at bounding box center [2, 159] width 5 height 5
click at [23, 167] on button "Edit" at bounding box center [16, 170] width 13 height 6
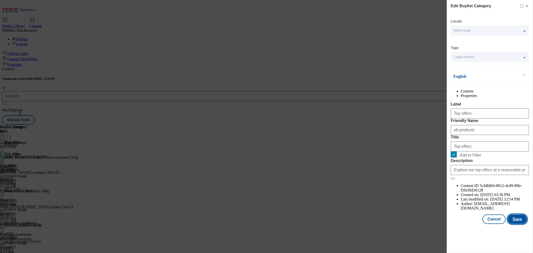
click at [518, 224] on button "Save" at bounding box center [517, 220] width 19 height 10
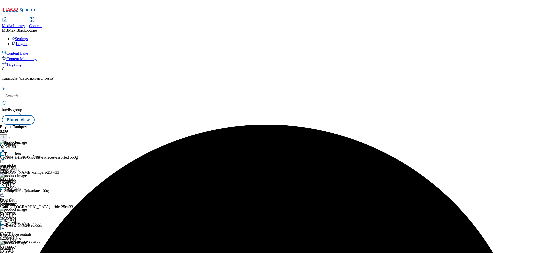
click at [5, 157] on icon at bounding box center [2, 159] width 5 height 5
click at [29, 190] on button "Preview" at bounding box center [19, 193] width 19 height 6
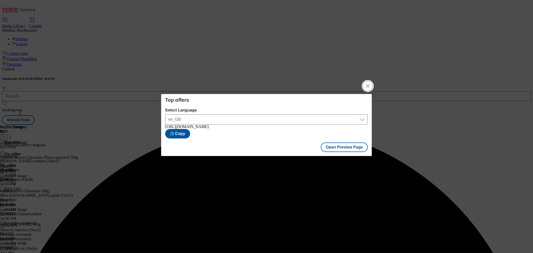
click at [371, 86] on button "Close Modal" at bounding box center [368, 86] width 10 height 10
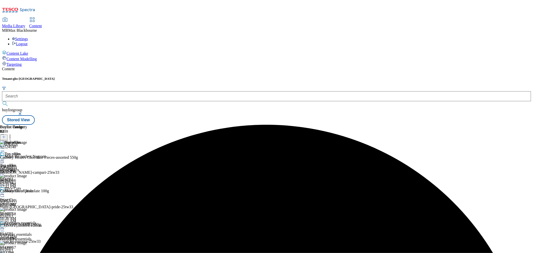
click at [5, 157] on icon at bounding box center [2, 159] width 5 height 5
click at [29, 208] on button "Publish" at bounding box center [19, 211] width 19 height 6
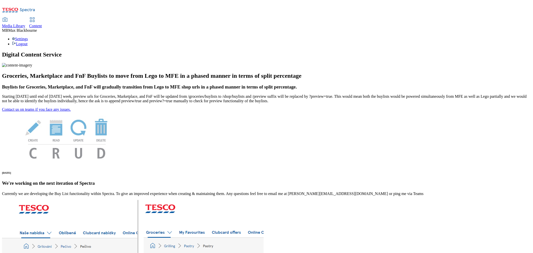
click at [42, 24] on span "Content" at bounding box center [35, 26] width 13 height 4
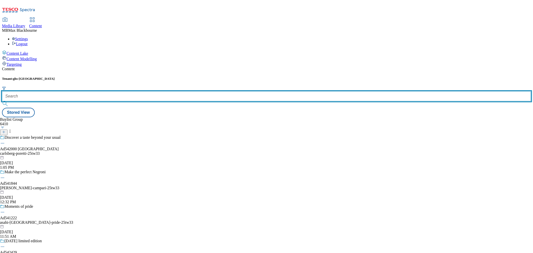
click at [117, 91] on input "text" at bounding box center [266, 96] width 529 height 10
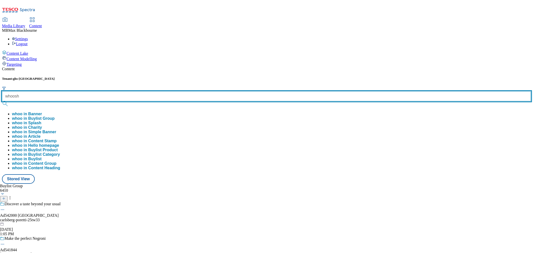
type input "whoosh"
click at [2, 101] on button "submit" at bounding box center [5, 103] width 7 height 5
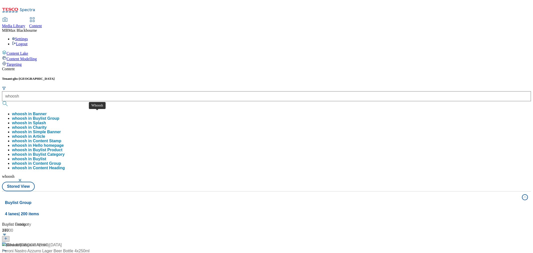
click at [17, 253] on span "Whoosh" at bounding box center [9, 258] width 15 height 6
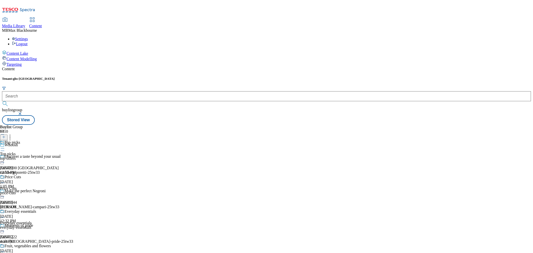
scroll to position [365, 0]
drag, startPoint x: 241, startPoint y: 135, endPoint x: 246, endPoint y: 189, distance: 53.5
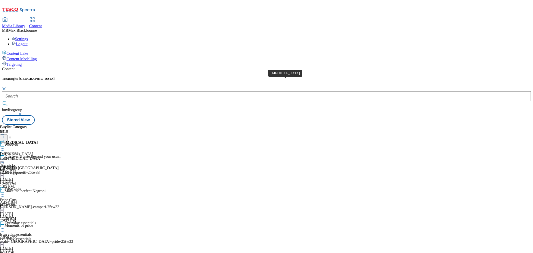
click at [38, 140] on div "Cold and flu" at bounding box center [21, 142] width 33 height 5
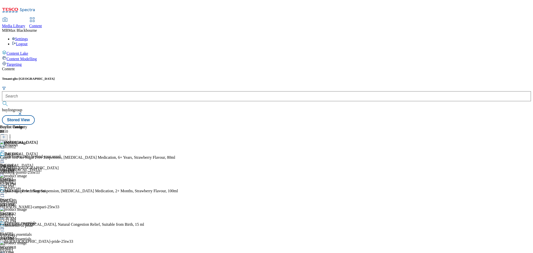
click at [42, 154] on div "Cold and flu Cold and flu cold-flu-and-sore-throat-relief Oct 1, 2025 12:19 PM" at bounding box center [21, 169] width 42 height 35
click at [42, 157] on div "Cold and flu Cold and flu cold-flu-and-sore-throat-relief Oct 1, 2025 12:19 PM" at bounding box center [21, 169] width 42 height 35
click at [5, 157] on icon at bounding box center [2, 159] width 5 height 5
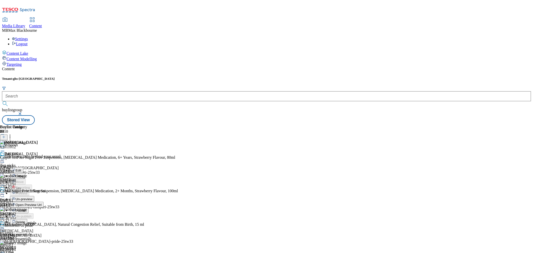
click at [23, 167] on button "Edit" at bounding box center [16, 170] width 13 height 6
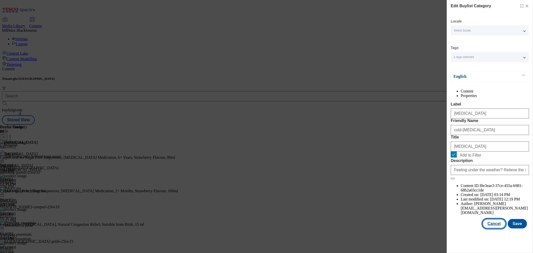
click at [495, 229] on button "Cancel" at bounding box center [494, 224] width 23 height 10
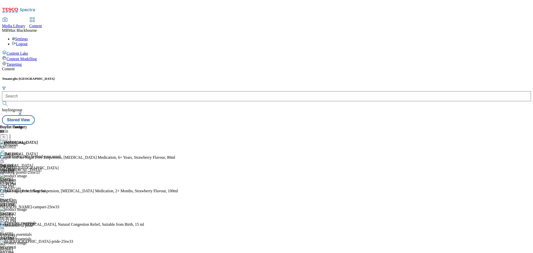
click at [42, 152] on div "Cold and flu Cold and flu cold-flu-and-sore-throat-relief Oct 1, 2025 12:19 PM" at bounding box center [21, 169] width 42 height 35
click at [5, 157] on icon at bounding box center [2, 159] width 5 height 5
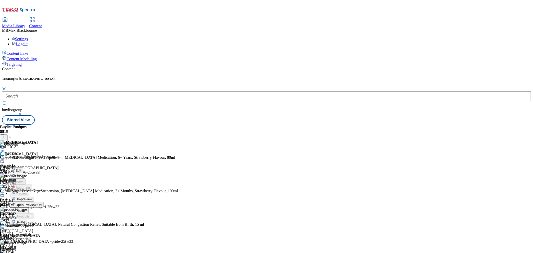
click at [44, 167] on li "Edit" at bounding box center [27, 170] width 34 height 6
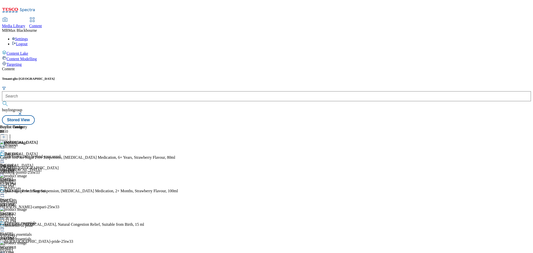
click at [5, 157] on icon at bounding box center [2, 159] width 5 height 5
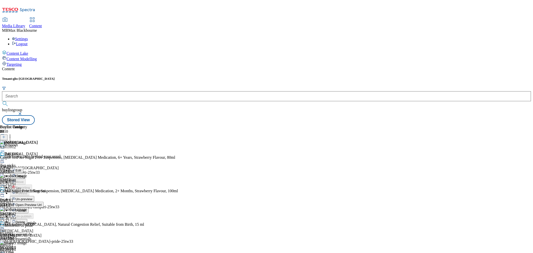
click at [23, 167] on button "Edit" at bounding box center [16, 170] width 13 height 6
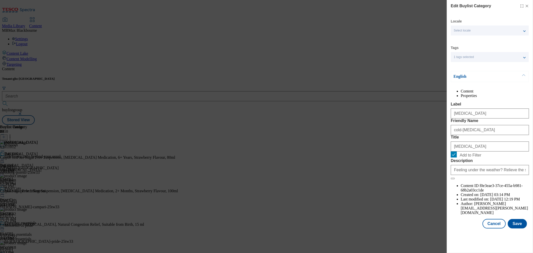
click at [504, 95] on li "Properties" at bounding box center [495, 96] width 68 height 5
click at [464, 94] on li "Content" at bounding box center [495, 91] width 68 height 5
click at [466, 135] on input "cold-flu-and-sore-throat-relief" at bounding box center [490, 130] width 78 height 10
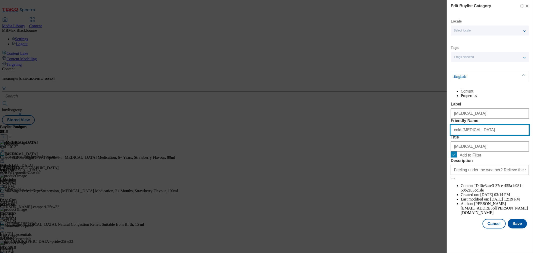
click at [472, 135] on input "cold-flu-and-sore-throat-relief" at bounding box center [490, 130] width 78 height 10
click at [473, 157] on form "Label Cold and flu Friendly Name cold-flu-and-sore-throat-relief Title Cold and…" at bounding box center [490, 141] width 78 height 78
click at [528, 6] on icon "Modal" at bounding box center [527, 6] width 4 height 4
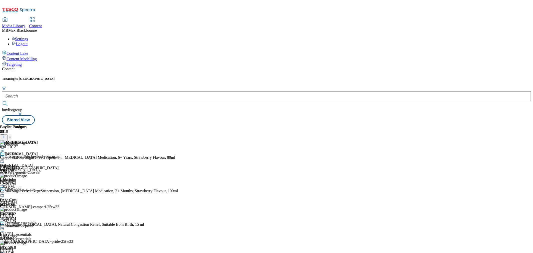
click at [5, 157] on icon at bounding box center [2, 159] width 5 height 5
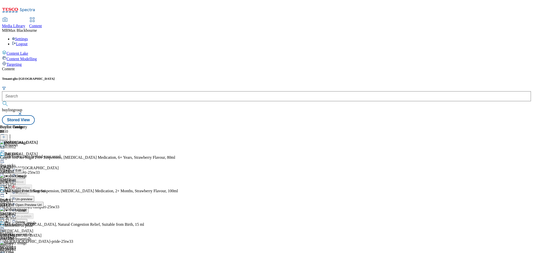
click at [23, 167] on button "Edit" at bounding box center [16, 170] width 13 height 6
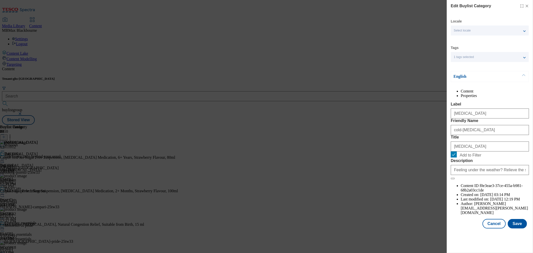
click at [496, 94] on li "Properties" at bounding box center [495, 96] width 68 height 5
drag, startPoint x: 471, startPoint y: 146, endPoint x: 482, endPoint y: 146, distance: 10.8
click at [491, 197] on span "2025-10-01 12:19 PM" at bounding box center [506, 199] width 30 height 4
drag, startPoint x: 483, startPoint y: 146, endPoint x: 475, endPoint y: 146, distance: 7.5
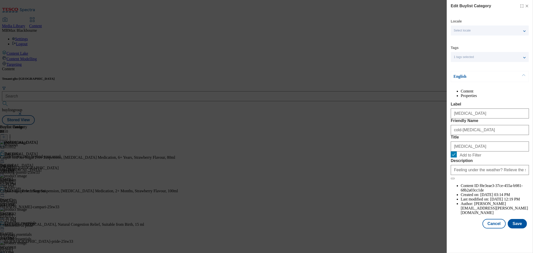
click at [491, 197] on span "2025-10-01 12:19 PM" at bounding box center [506, 199] width 30 height 4
click at [528, 6] on icon "Modal" at bounding box center [527, 6] width 4 height 4
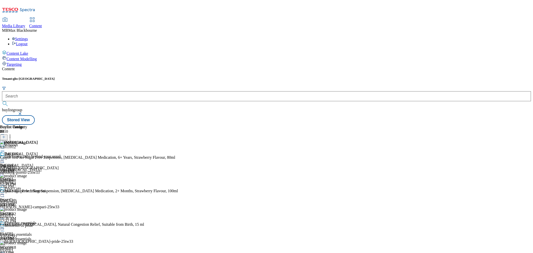
click at [42, 186] on div "Cold and flu Cold and flu cold-flu-and-sore-throat-relief Oct 1, 2025 12:19 PM" at bounding box center [21, 169] width 42 height 35
click at [439, 125] on div "Buylist Group 6410 Whoosh Discover a taste beyond your usual Ad542000 carlsberg…" at bounding box center [266, 125] width 529 height 0
click at [445, 125] on div "Buylist Group 6410 Whoosh Discover a taste beyond your usual Ad542000 carlsberg…" at bounding box center [266, 125] width 529 height 0
click at [480, 125] on div "Buylist Group 6410 Whoosh Discover a taste beyond your usual Ad542000 carlsberg…" at bounding box center [266, 125] width 529 height 0
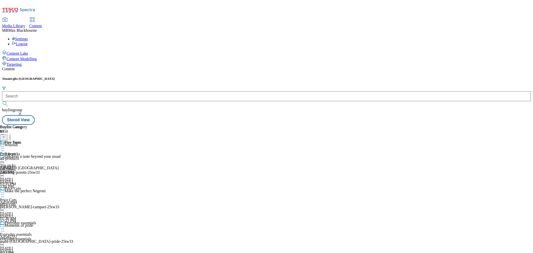
click at [38, 140] on div "Cold and flu" at bounding box center [21, 142] width 33 height 5
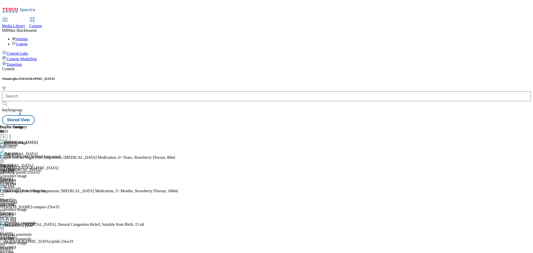
click at [42, 152] on div "Cold and flu Cold and flu cold-flu-and-sore-throat-relief Oct 1, 2025 12:19 PM" at bounding box center [21, 169] width 42 height 35
click at [440, 77] on div "Tenant: ghs-uk buylistgroup Stored View" at bounding box center [266, 101] width 529 height 48
